Goal: Transaction & Acquisition: Purchase product/service

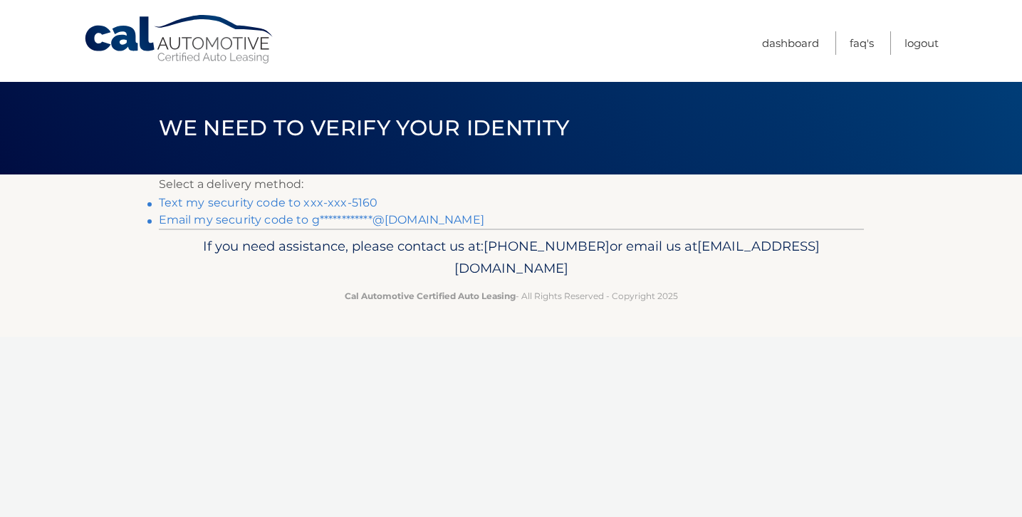
click at [286, 204] on link "Text my security code to xxx-xxx-5160" at bounding box center [268, 203] width 219 height 14
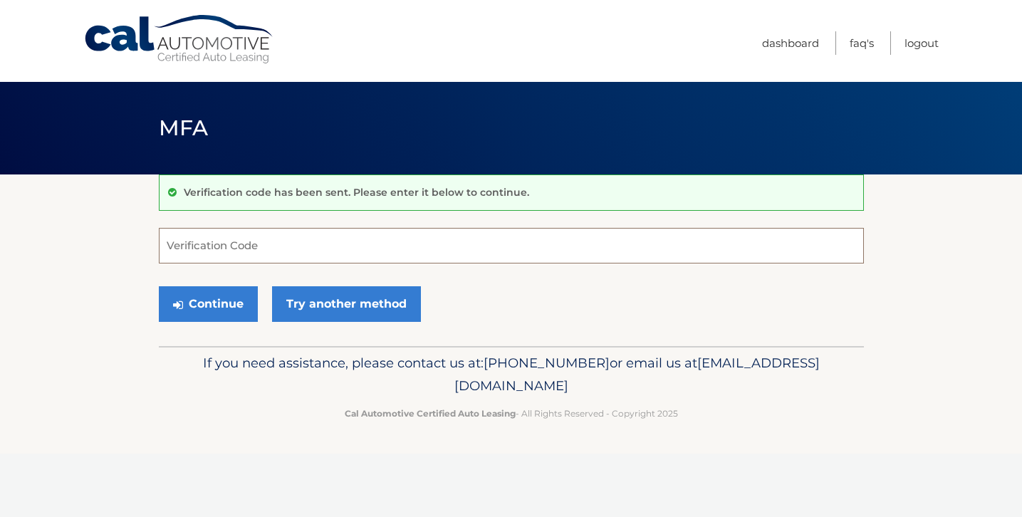
click at [254, 243] on input "Verification Code" at bounding box center [511, 246] width 705 height 36
type input "747890"
click at [215, 301] on button "Continue" at bounding box center [208, 304] width 99 height 36
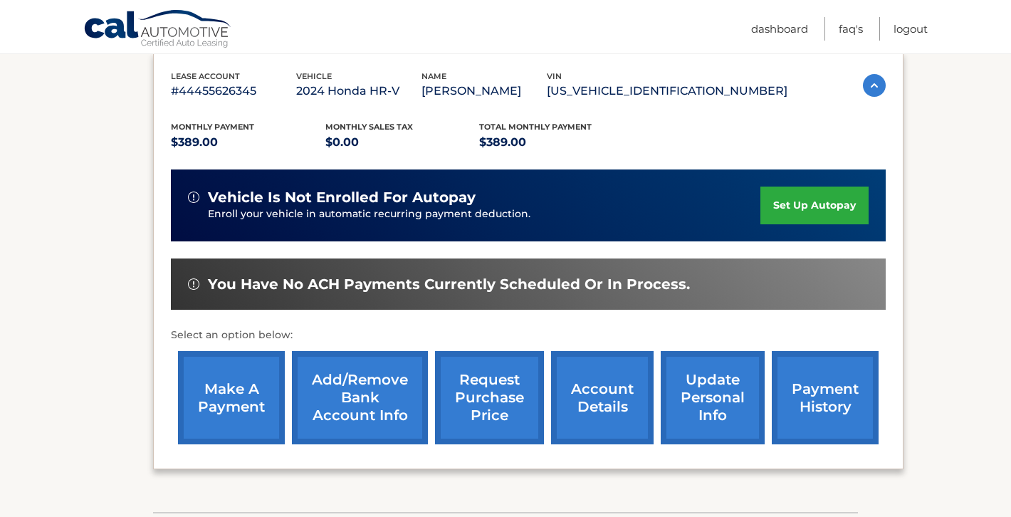
scroll to position [285, 0]
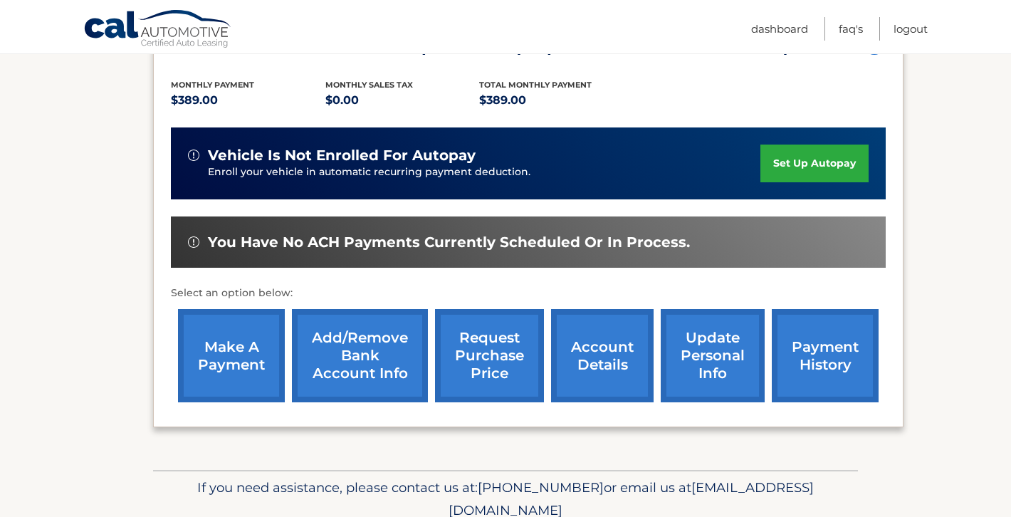
click at [219, 353] on link "make a payment" at bounding box center [231, 355] width 107 height 93
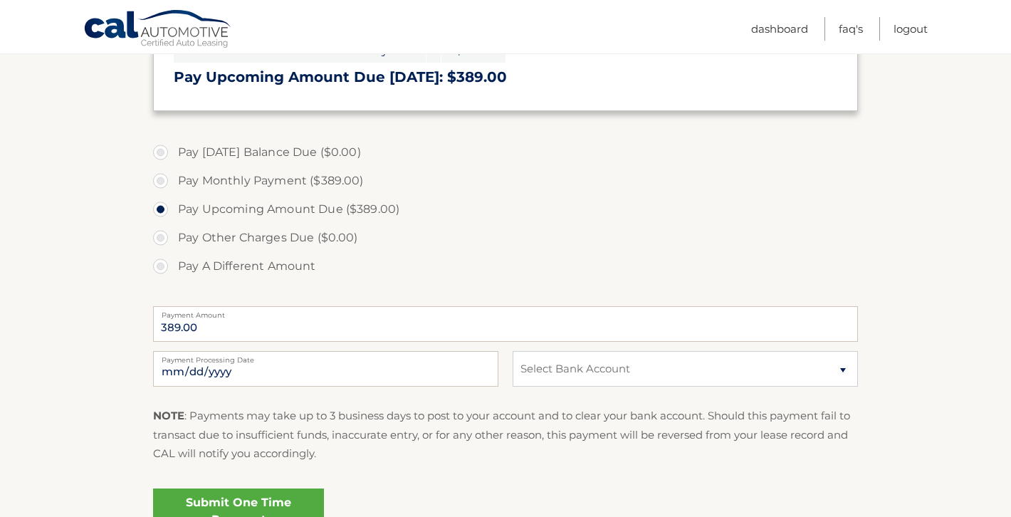
scroll to position [356, 0]
click at [324, 369] on input "2025-10-11" at bounding box center [325, 368] width 345 height 36
type input "2025-10-13"
click at [840, 366] on select "Select Bank Account Checking TD BANK NA *****9444 Checking MUNICIPAL CREDIT UNI…" at bounding box center [685, 368] width 345 height 36
select select "ZjkyNTdhYTMtNjRmNi00YWNhLTg0YWItMWVhYjdiZTM5NWQ0"
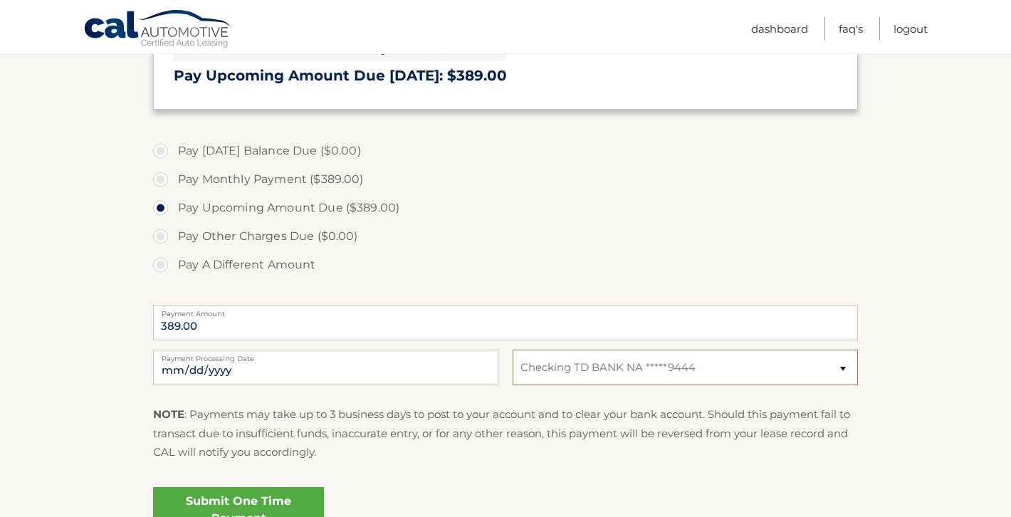
click at [513, 350] on select "Select Bank Account Checking TD BANK NA *****9444 Checking MUNICIPAL CREDIT UNI…" at bounding box center [685, 368] width 345 height 36
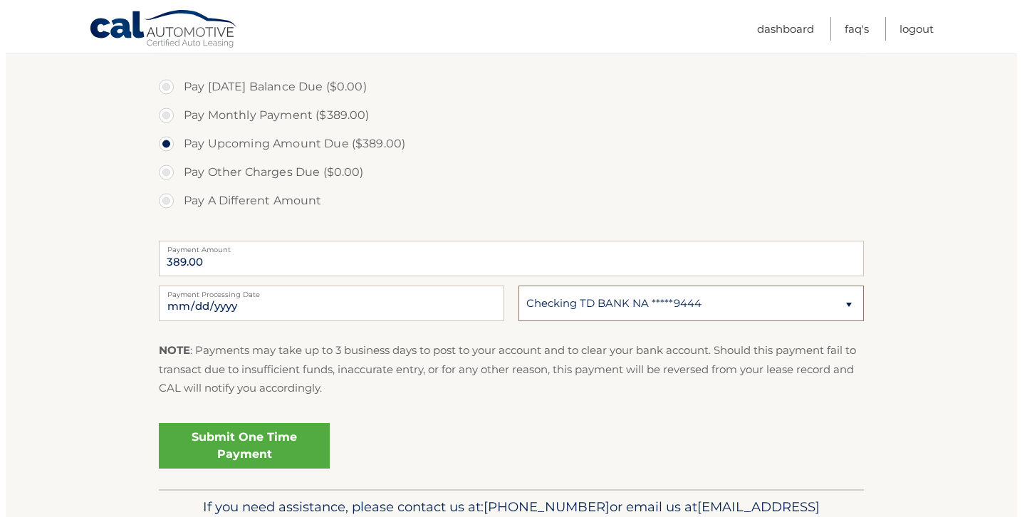
scroll to position [499, 0]
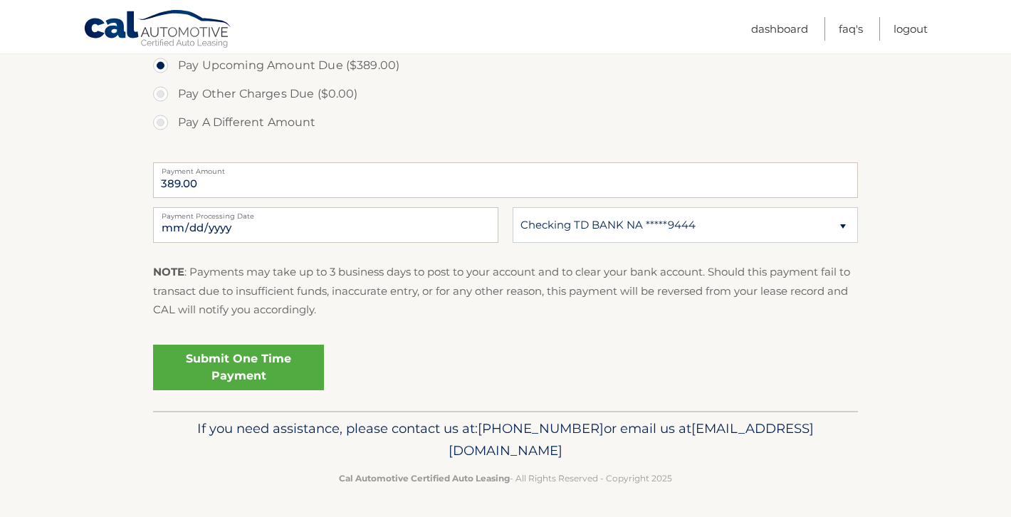
click at [241, 363] on link "Submit One Time Payment" at bounding box center [238, 368] width 171 height 46
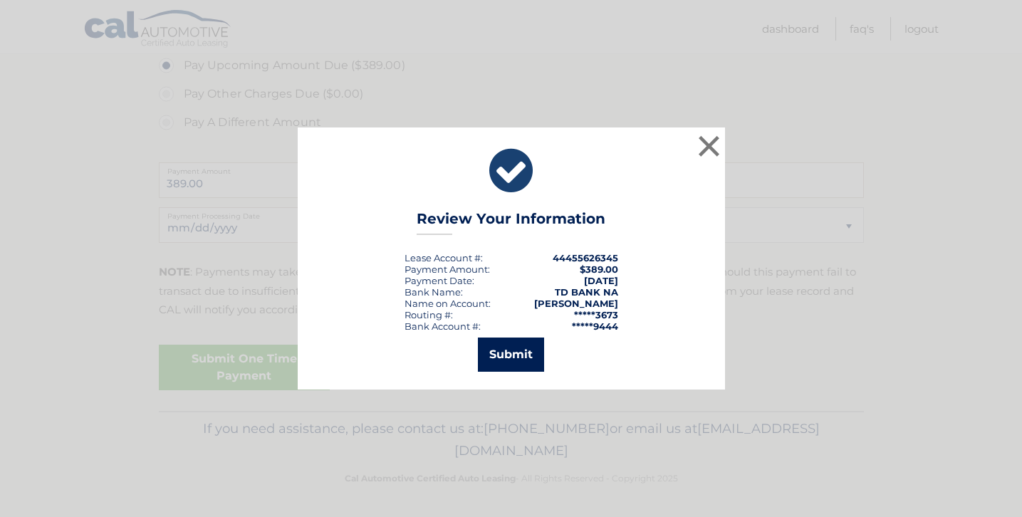
click at [516, 350] on button "Submit" at bounding box center [511, 355] width 66 height 34
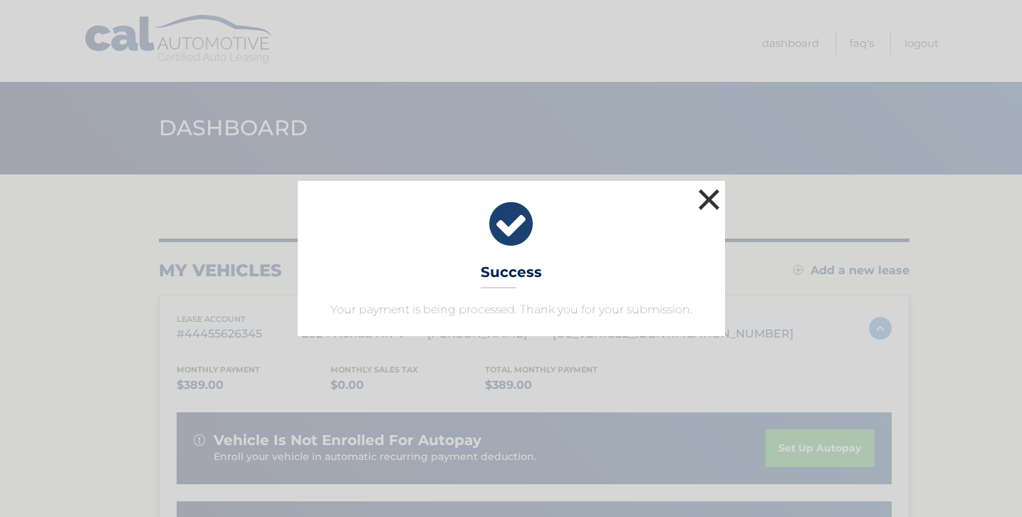
click at [708, 195] on button "×" at bounding box center [709, 199] width 28 height 28
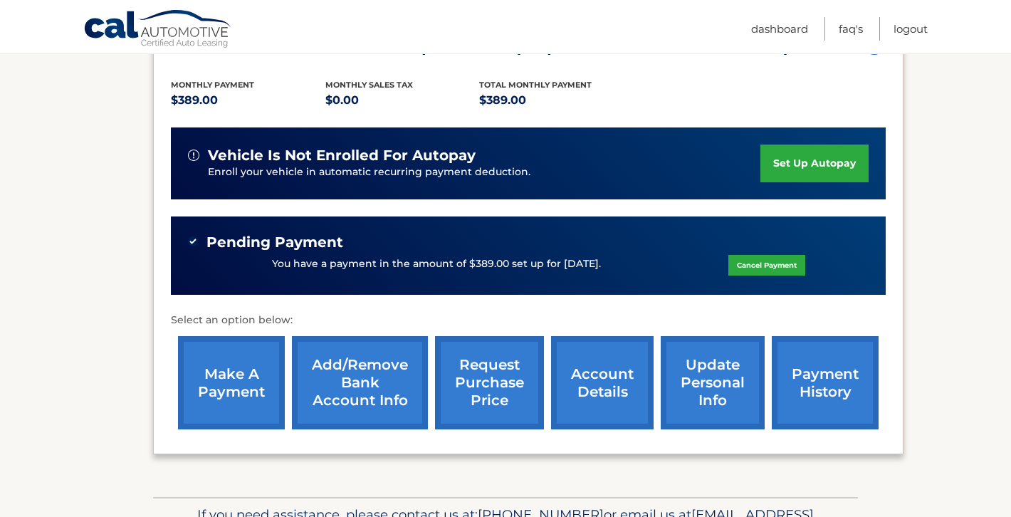
scroll to position [142, 0]
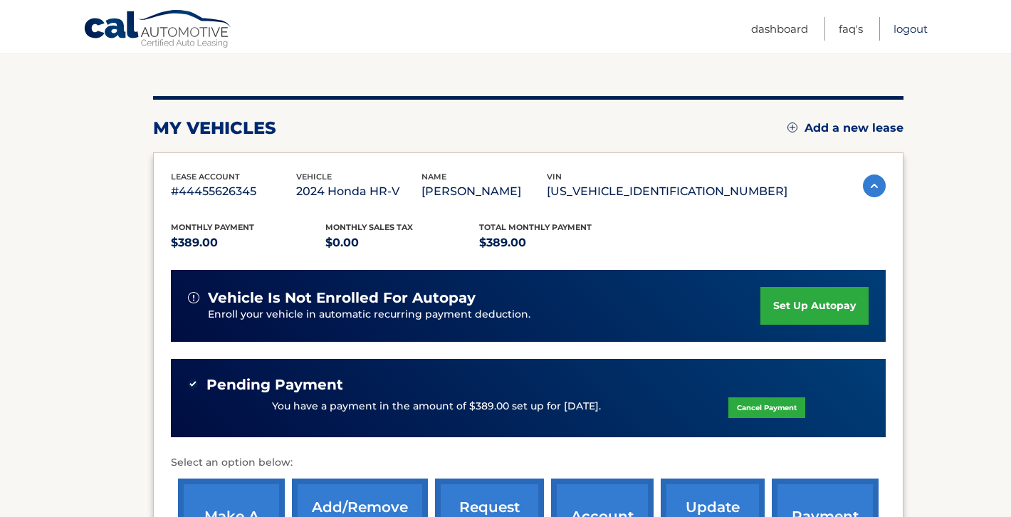
click at [905, 30] on link "Logout" at bounding box center [911, 29] width 34 height 24
